Goal: Task Accomplishment & Management: Manage account settings

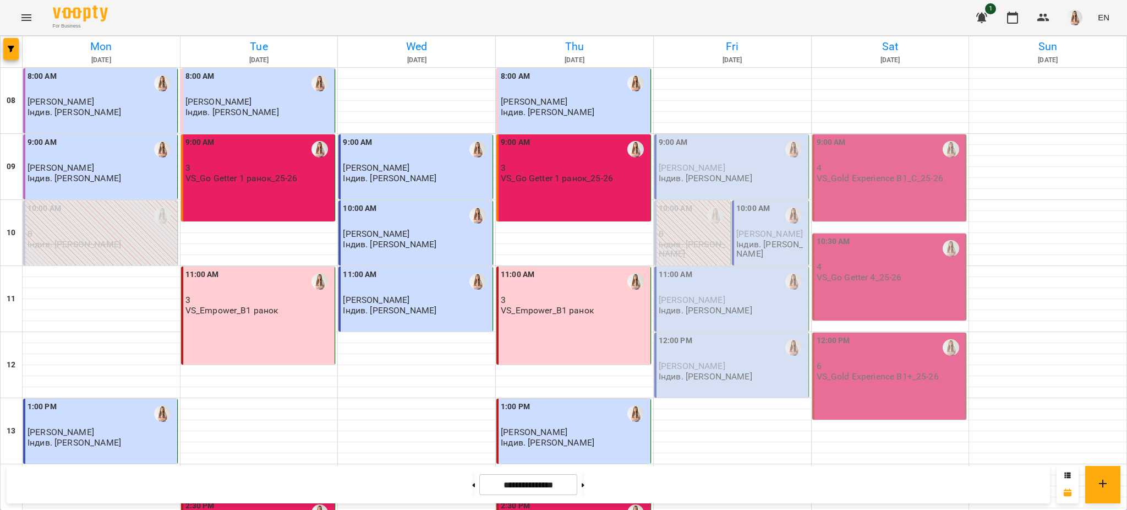
scroll to position [466, 0]
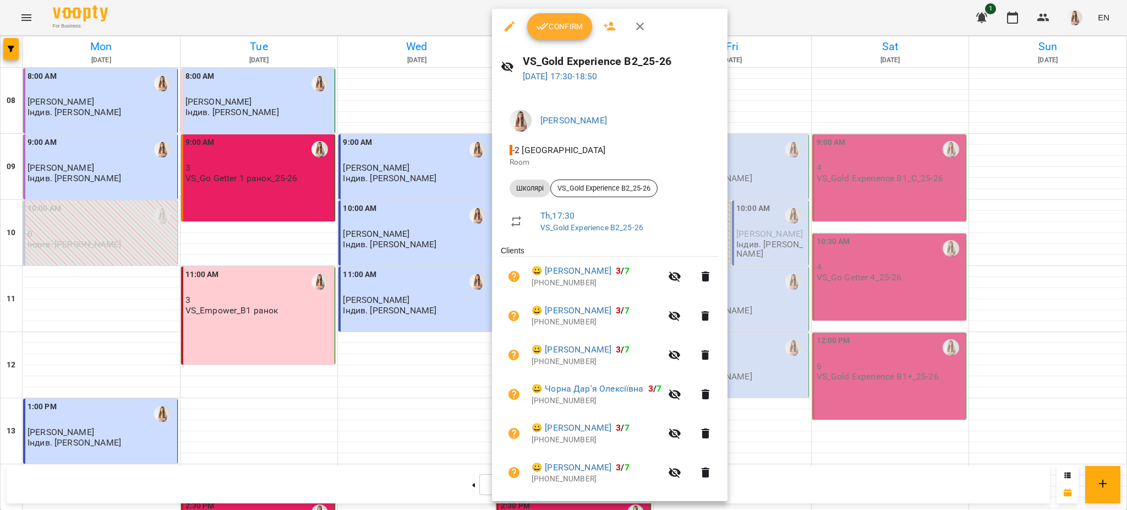
click at [550, 35] on button "Confirm" at bounding box center [559, 26] width 65 height 26
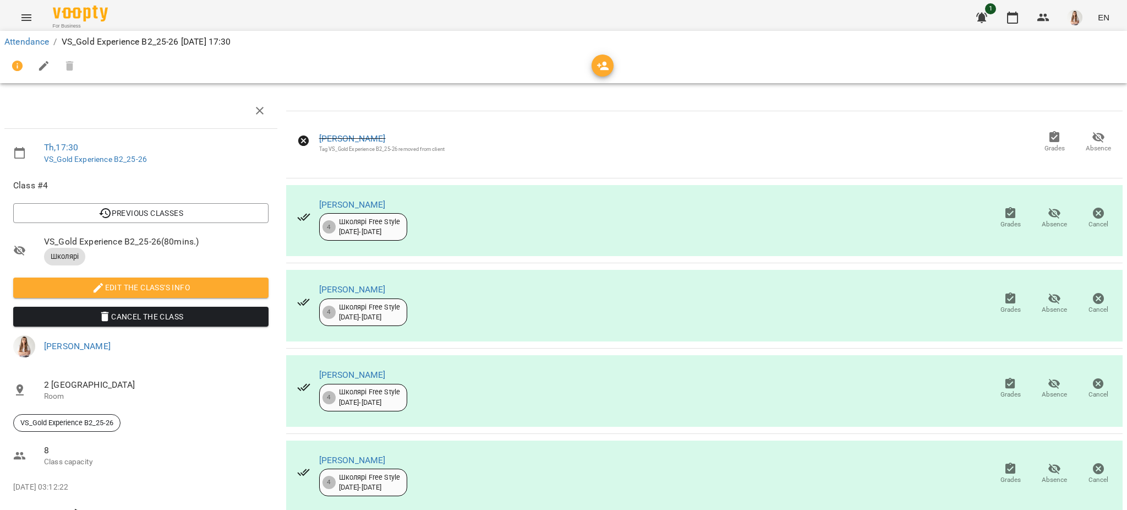
scroll to position [203, 0]
click at [1048, 462] on icon "button" at bounding box center [1054, 468] width 13 height 13
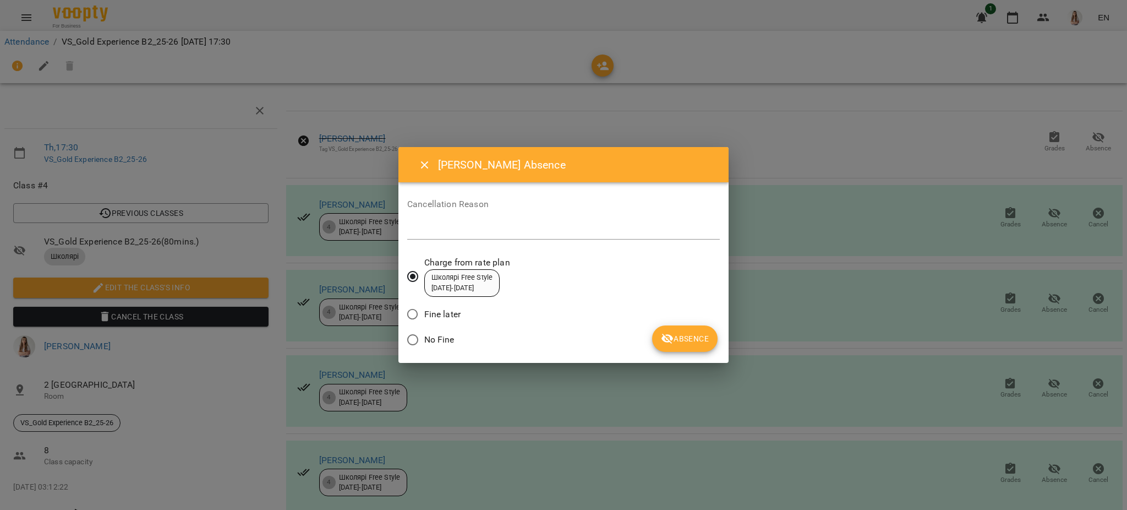
click at [697, 338] on span "Absence" at bounding box center [685, 338] width 48 height 13
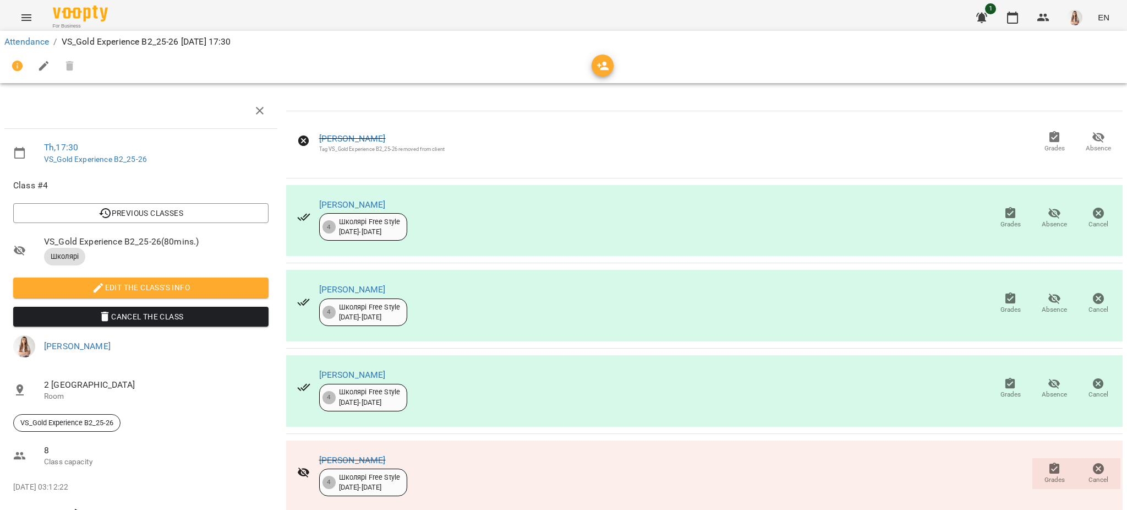
scroll to position [0, 0]
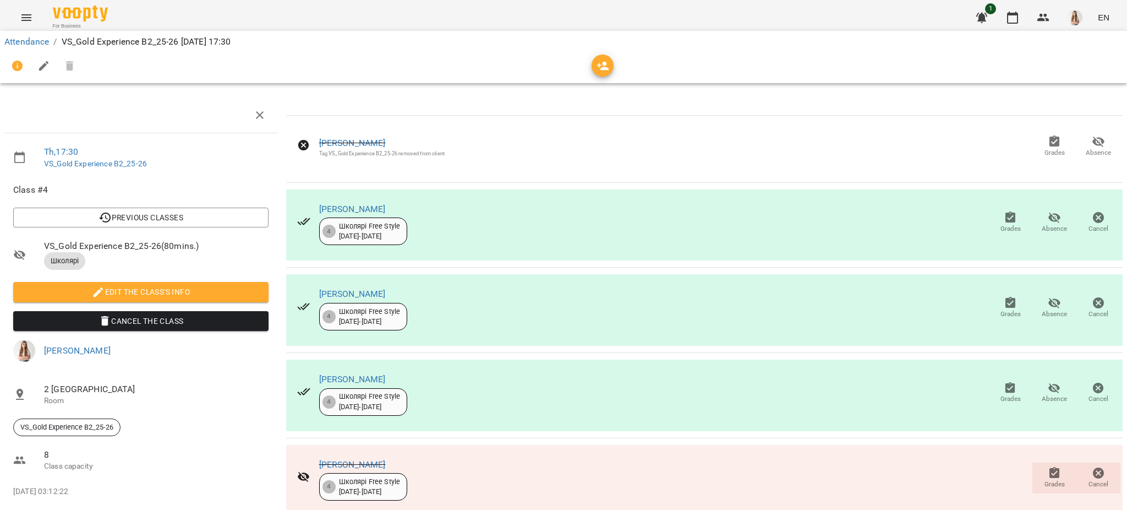
click at [39, 71] on icon "button" at bounding box center [43, 65] width 13 height 13
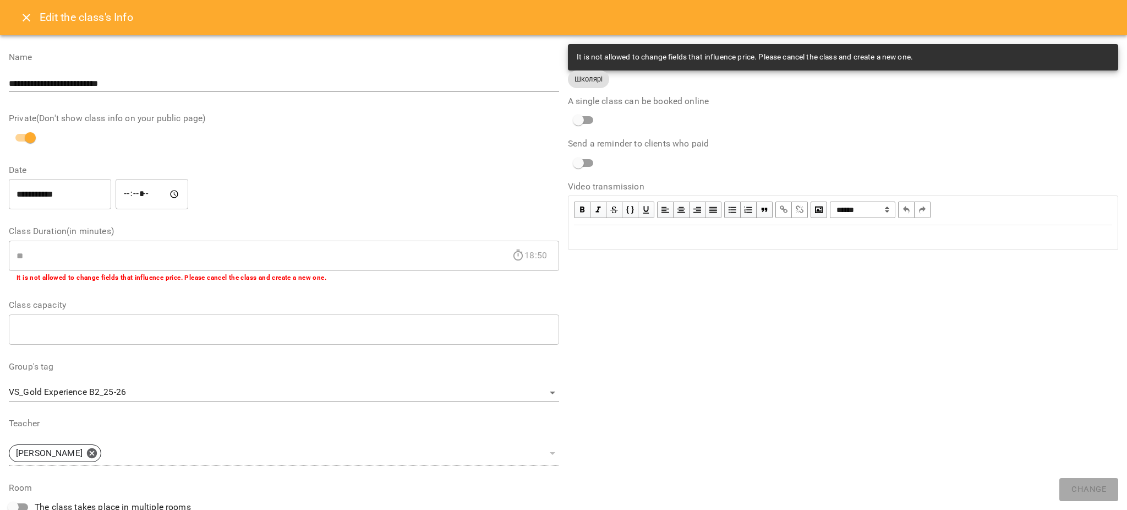
click at [662, 234] on div "Edit text" at bounding box center [843, 237] width 538 height 13
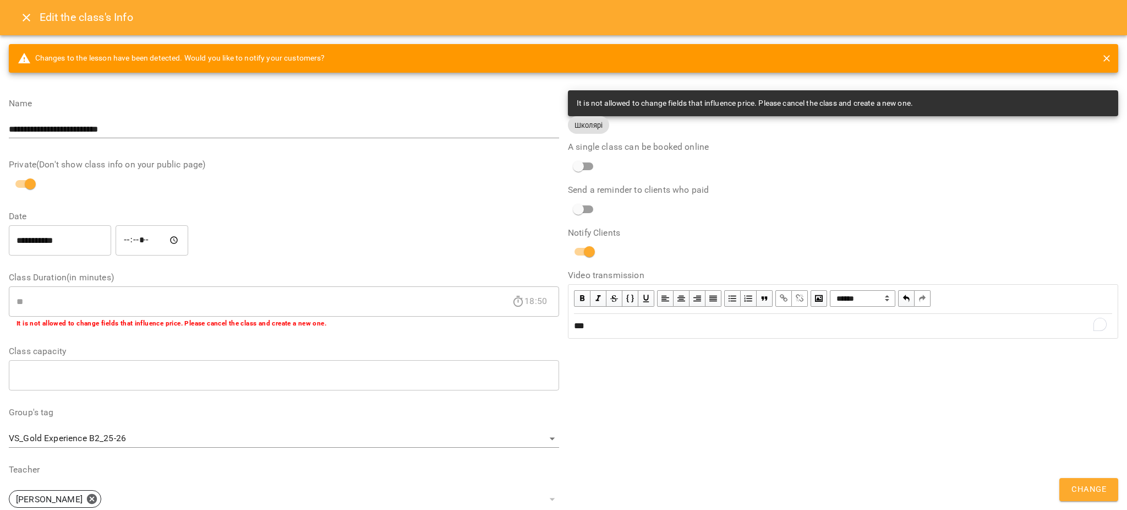
click at [1087, 505] on div "**********" at bounding box center [843, 419] width 559 height 666
click at [1087, 489] on span "Change" at bounding box center [1088, 489] width 35 height 14
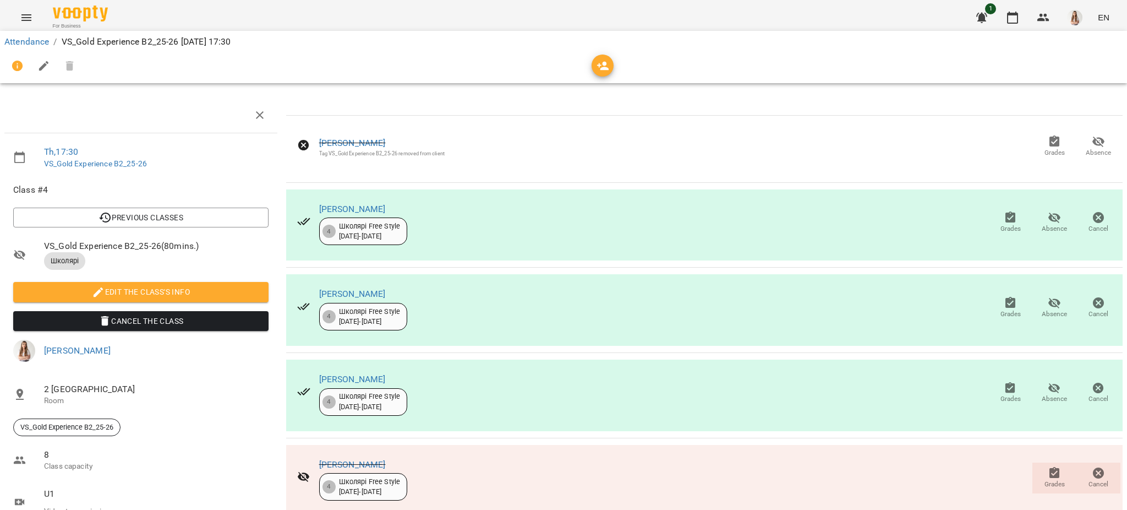
click at [31, 12] on icon "Menu" at bounding box center [26, 17] width 13 height 13
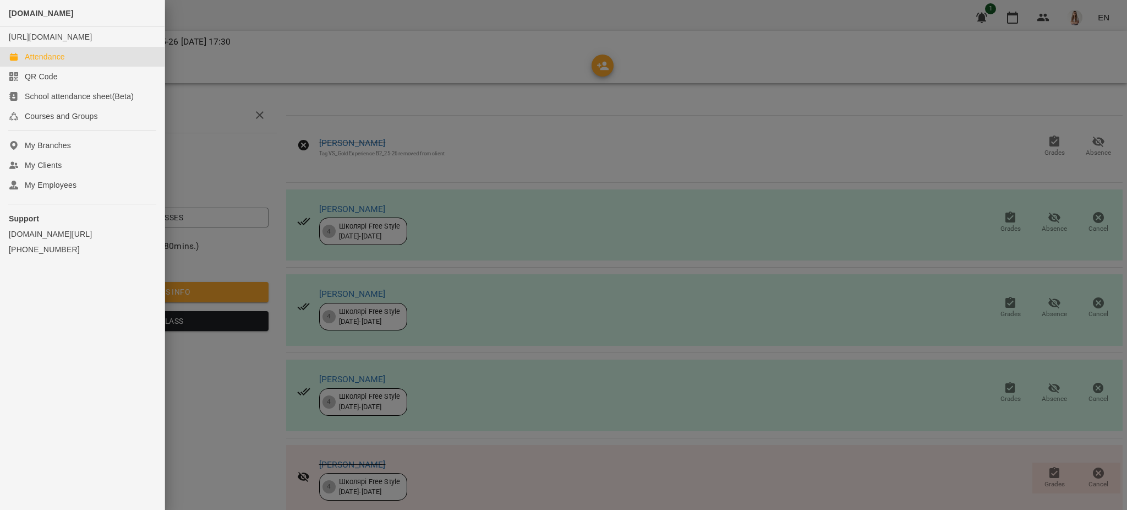
click at [36, 62] on div "Attendance" at bounding box center [45, 56] width 40 height 11
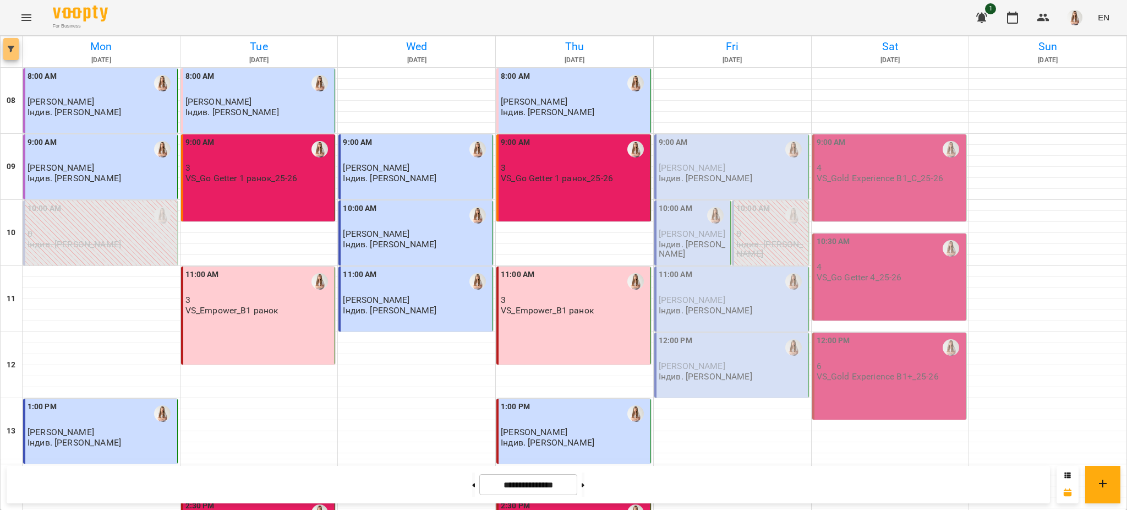
click at [15, 47] on span "button" at bounding box center [10, 49] width 15 height 7
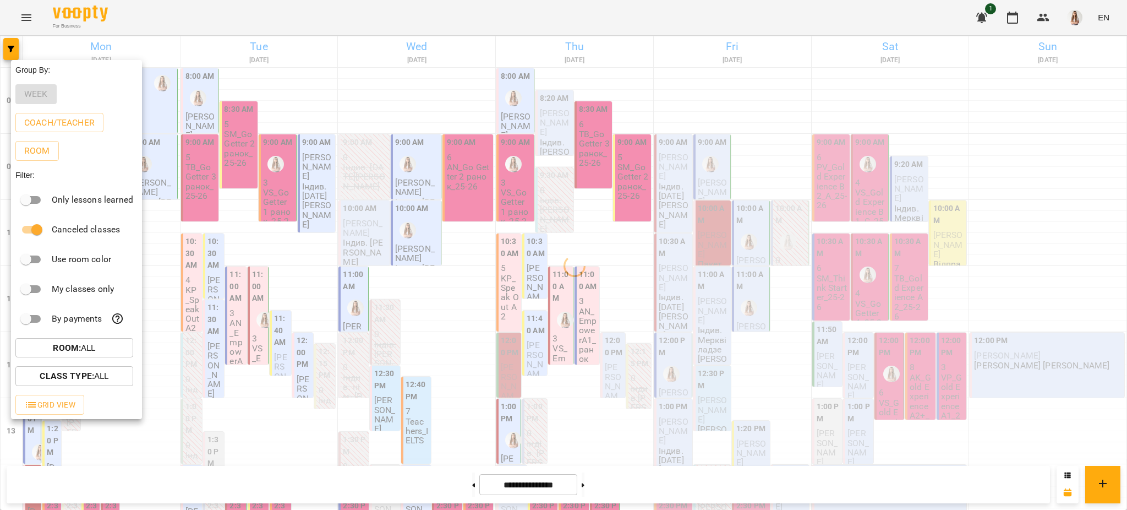
click at [732, 50] on div at bounding box center [563, 255] width 1127 height 510
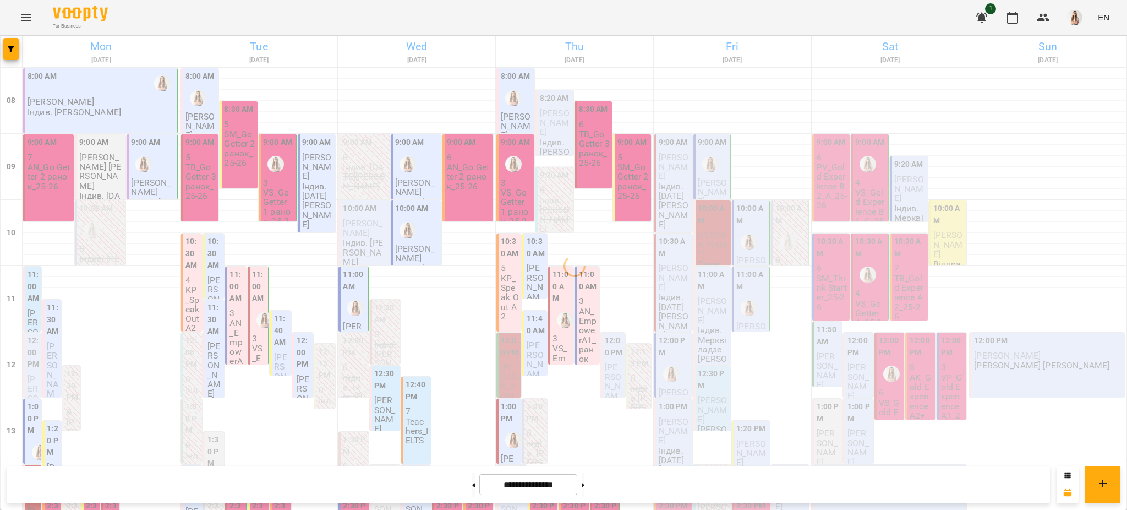
click at [722, 40] on h6 "Fri" at bounding box center [732, 46] width 154 height 17
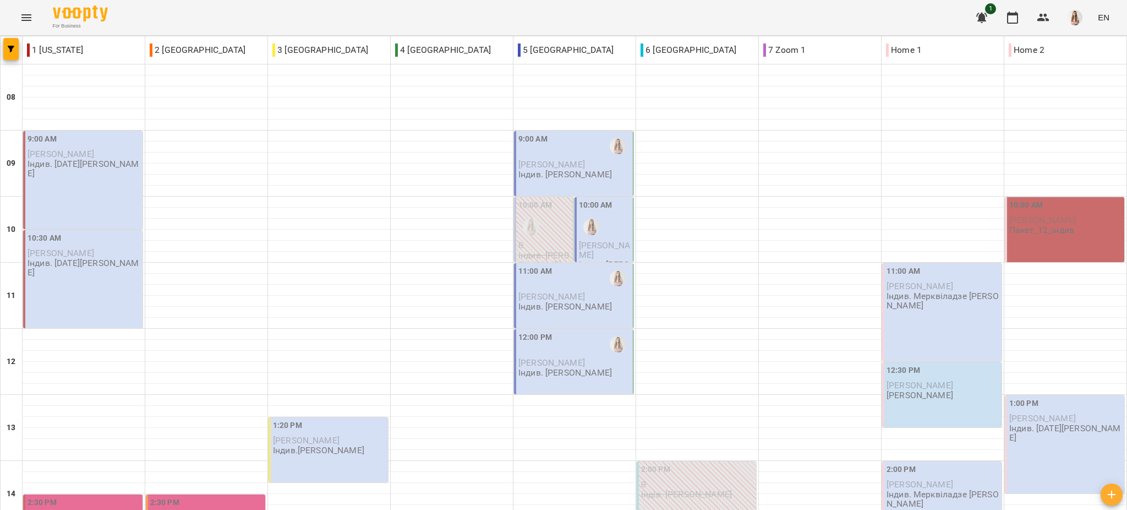
scroll to position [366, 0]
click at [0, 57] on div "1 [US_STATE] 2 [GEOGRAPHIC_DATA] 3 [GEOGRAPHIC_DATA] 4 [GEOGRAPHIC_DATA] 5 [GEO…" at bounding box center [563, 479] width 1127 height 887
click at [6, 47] on span "button" at bounding box center [10, 49] width 15 height 7
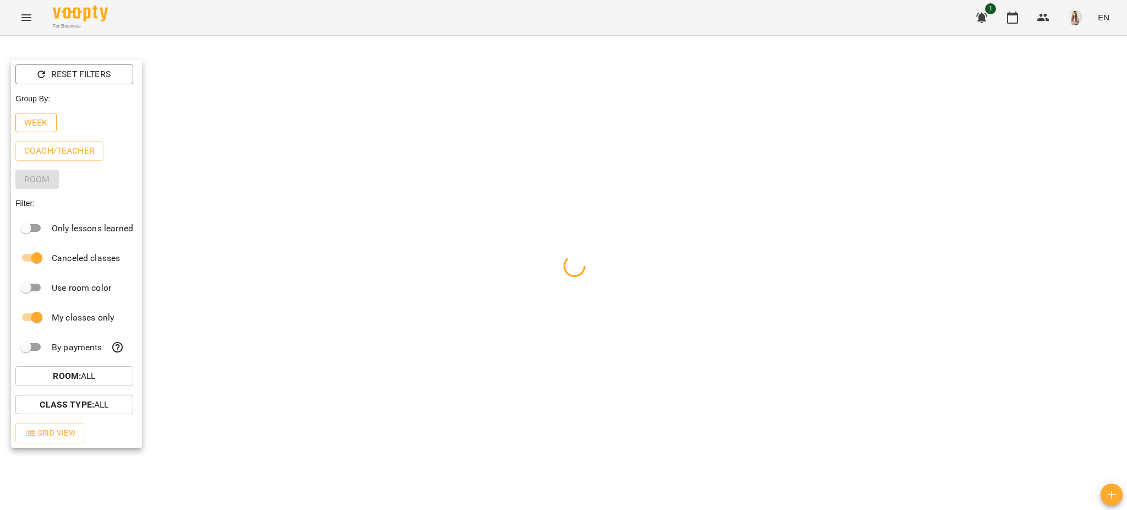
click at [47, 125] on button "Week" at bounding box center [35, 123] width 41 height 20
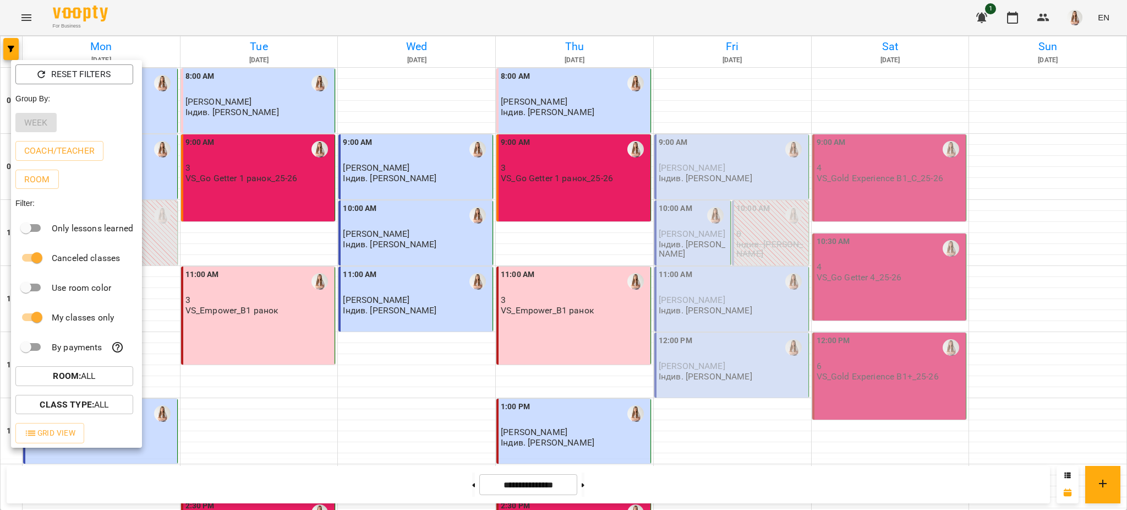
click at [586, 341] on div at bounding box center [563, 255] width 1127 height 510
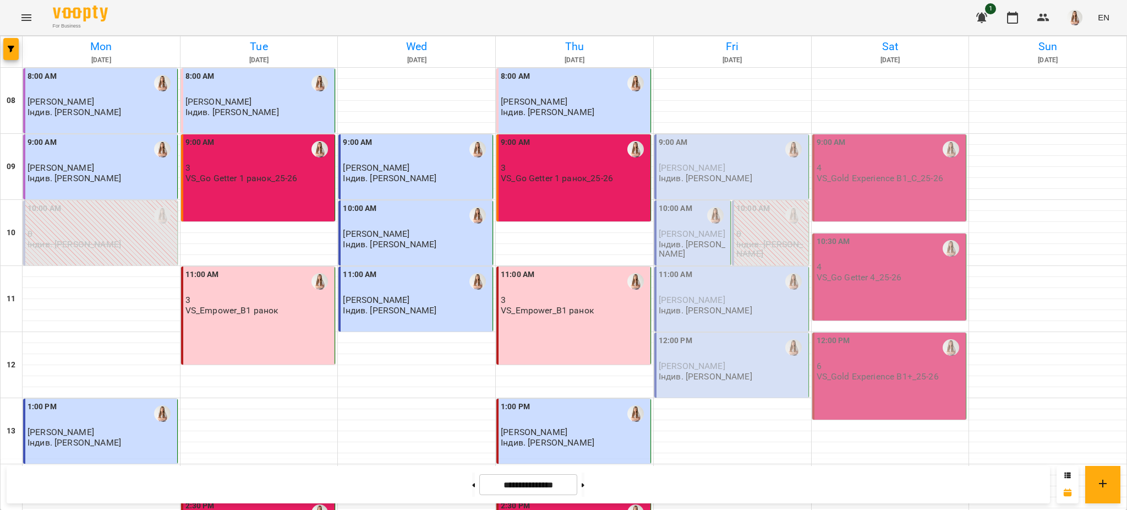
scroll to position [466, 0]
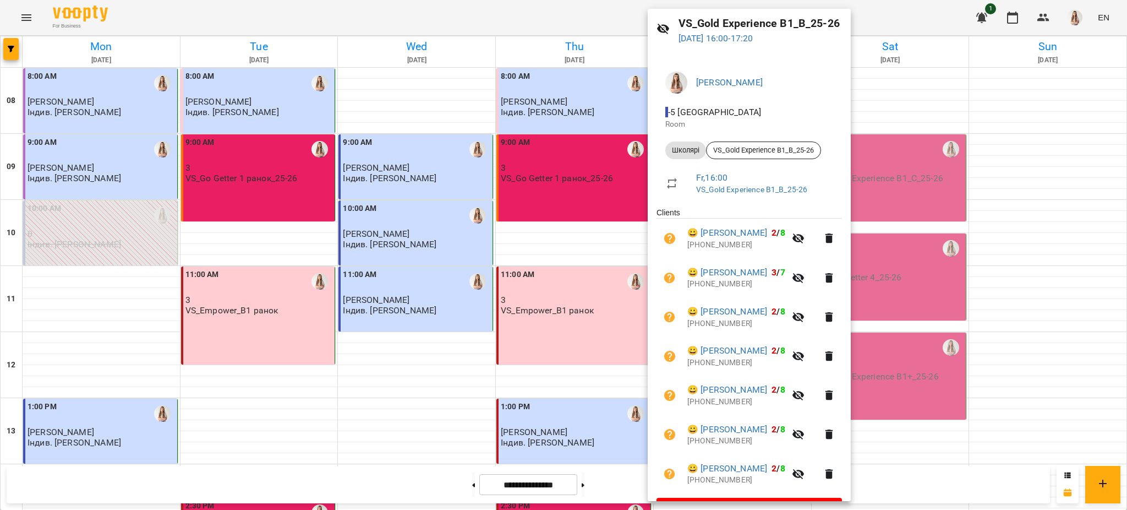
scroll to position [68, 0]
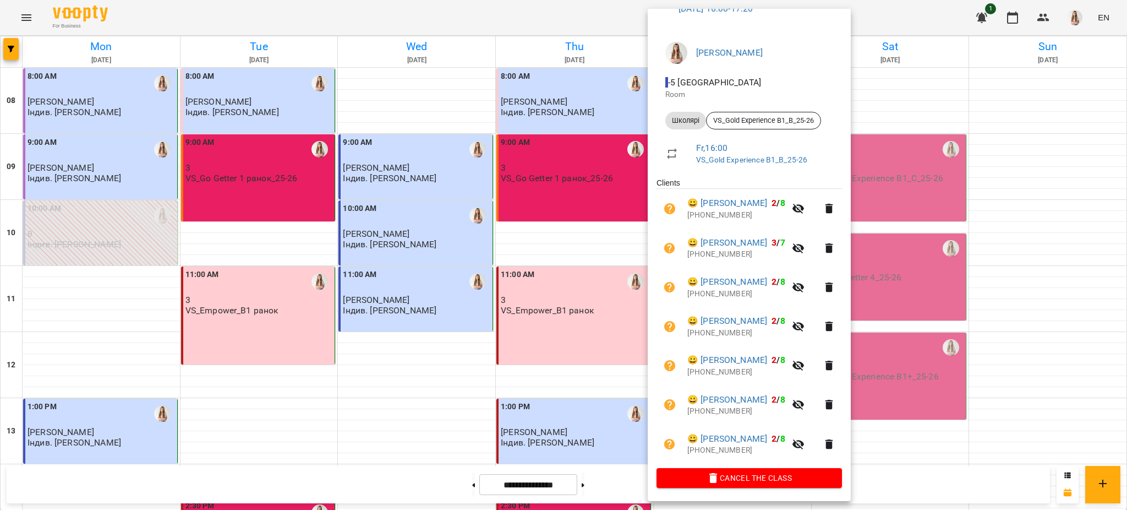
click at [546, 232] on div at bounding box center [563, 255] width 1127 height 510
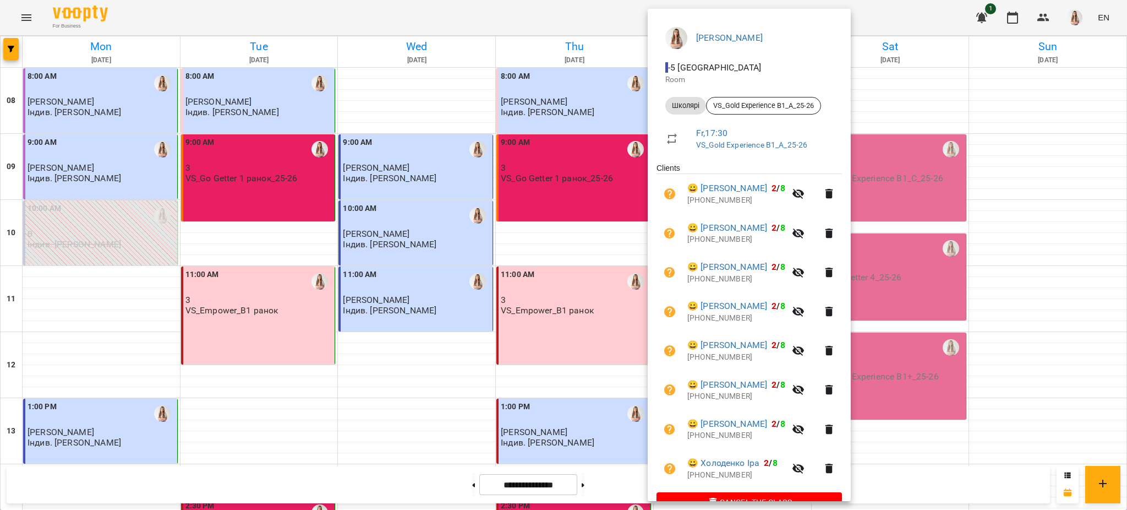
scroll to position [108, 0]
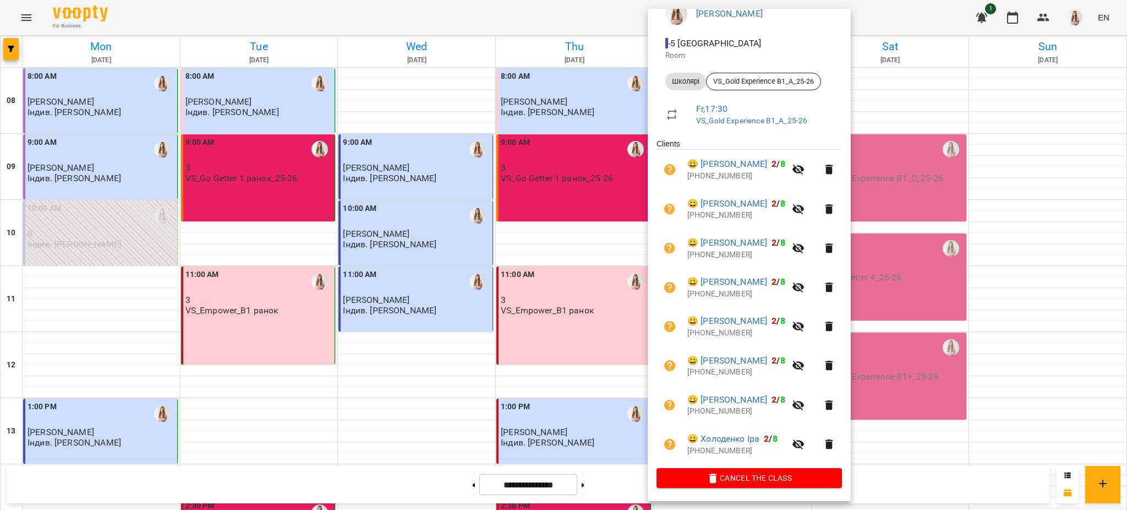
click at [605, 172] on div at bounding box center [563, 255] width 1127 height 510
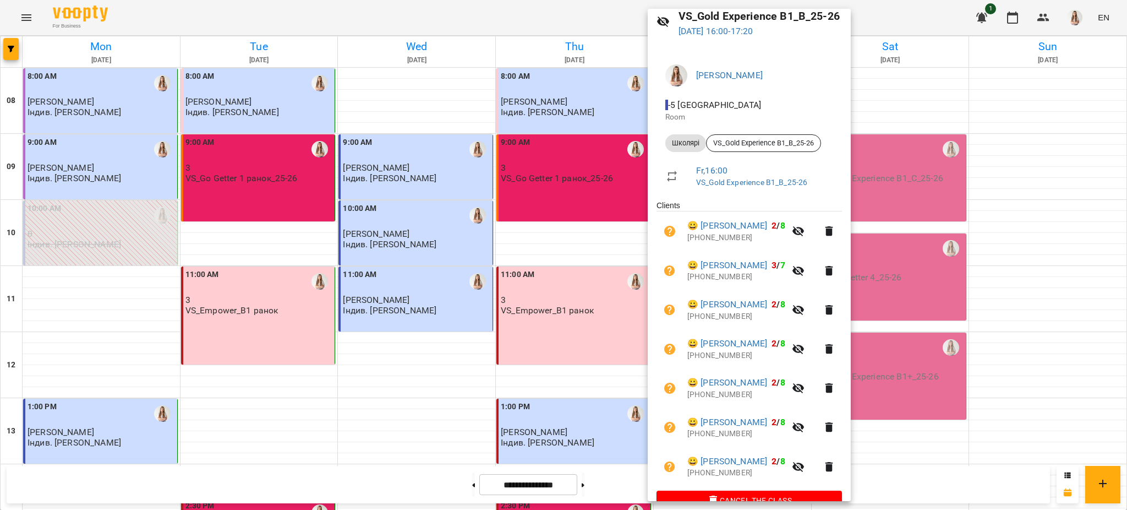
scroll to position [68, 0]
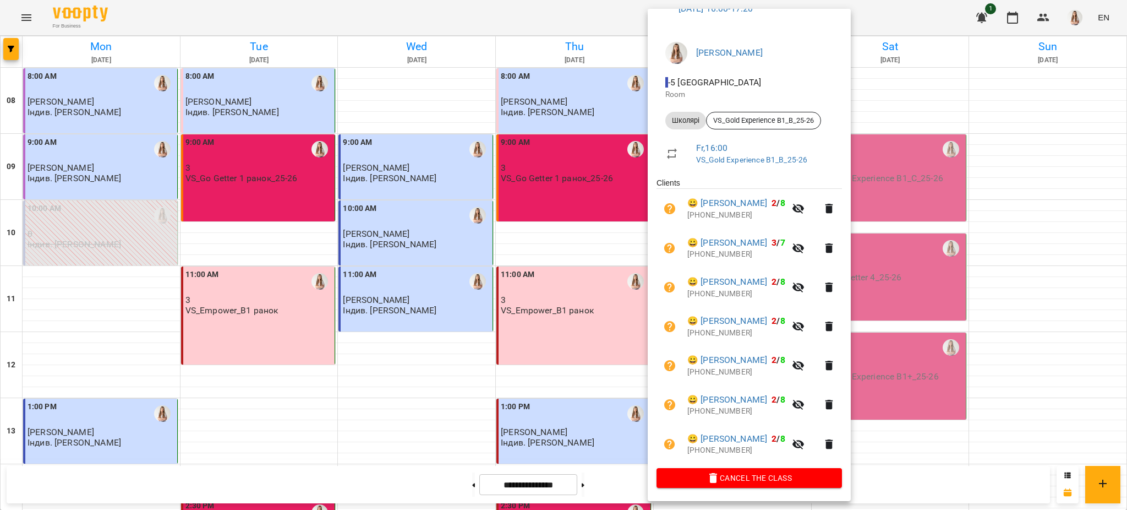
click at [600, 140] on div at bounding box center [563, 255] width 1127 height 510
